Goal: Task Accomplishment & Management: Manage account settings

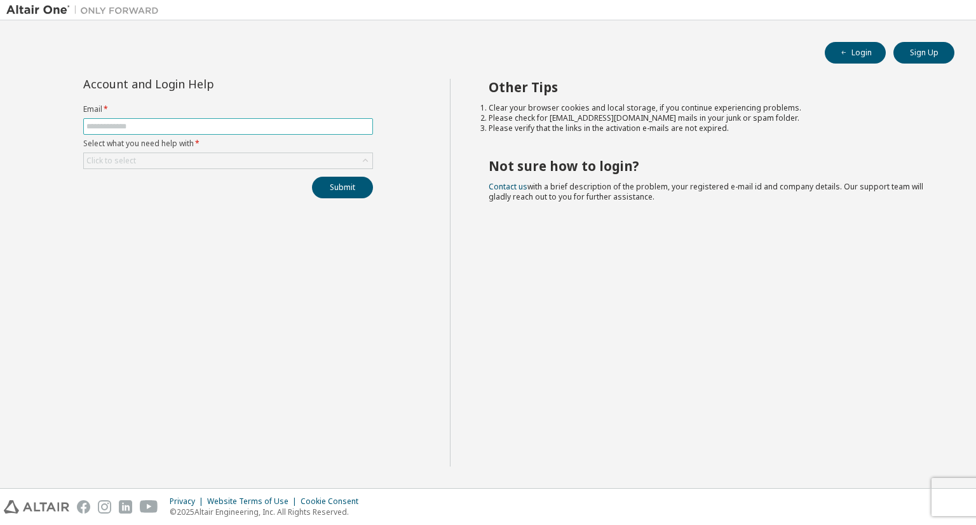
click at [286, 131] on span at bounding box center [228, 126] width 290 height 17
click at [290, 128] on input "text" at bounding box center [227, 126] width 283 height 10
type input "**********"
click at [343, 187] on button "Submit" at bounding box center [342, 188] width 61 height 22
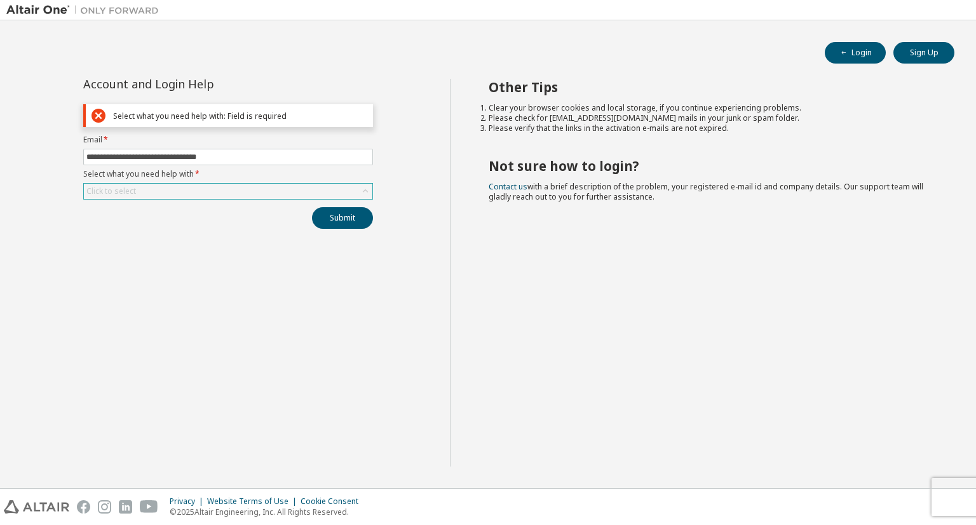
click at [250, 186] on div "Click to select" at bounding box center [228, 191] width 288 height 15
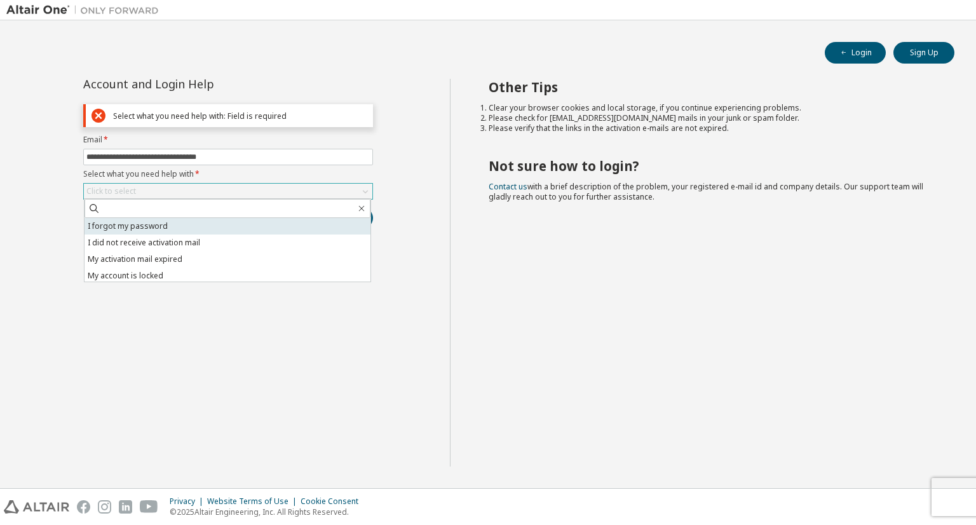
click at [232, 228] on li "I forgot my password" at bounding box center [227, 226] width 286 height 17
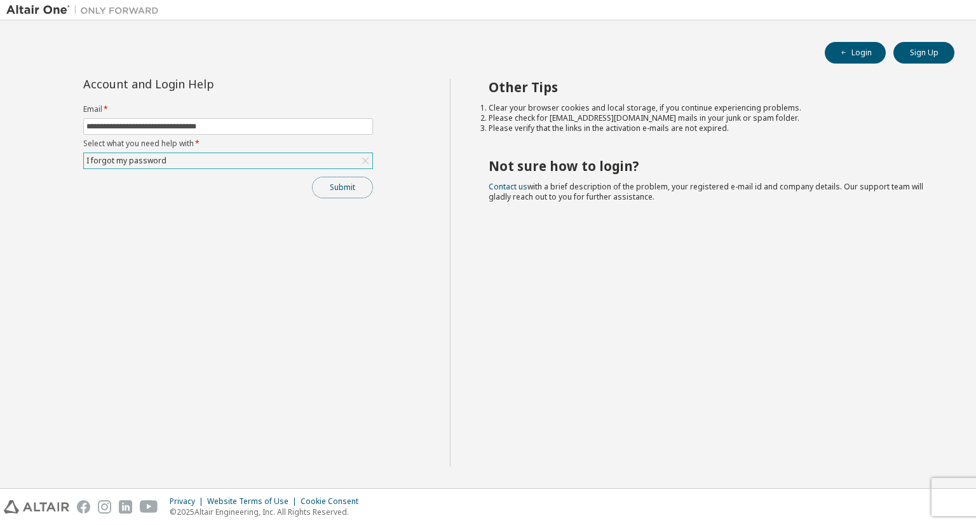
click at [350, 186] on button "Submit" at bounding box center [342, 188] width 61 height 22
click at [342, 185] on button "Submit" at bounding box center [342, 188] width 61 height 22
click at [338, 180] on button "Submit" at bounding box center [342, 188] width 61 height 22
click at [339, 181] on button "Submit" at bounding box center [342, 188] width 61 height 22
click at [949, 491] on icon "button" at bounding box center [949, 490] width 8 height 8
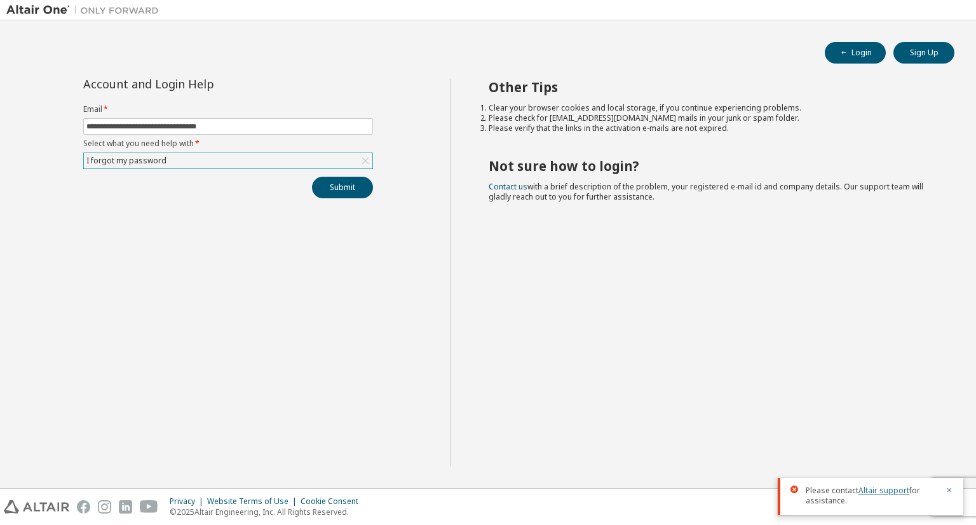
click at [879, 491] on link "Altair support" at bounding box center [883, 490] width 51 height 11
